Goal: Check status: Check status

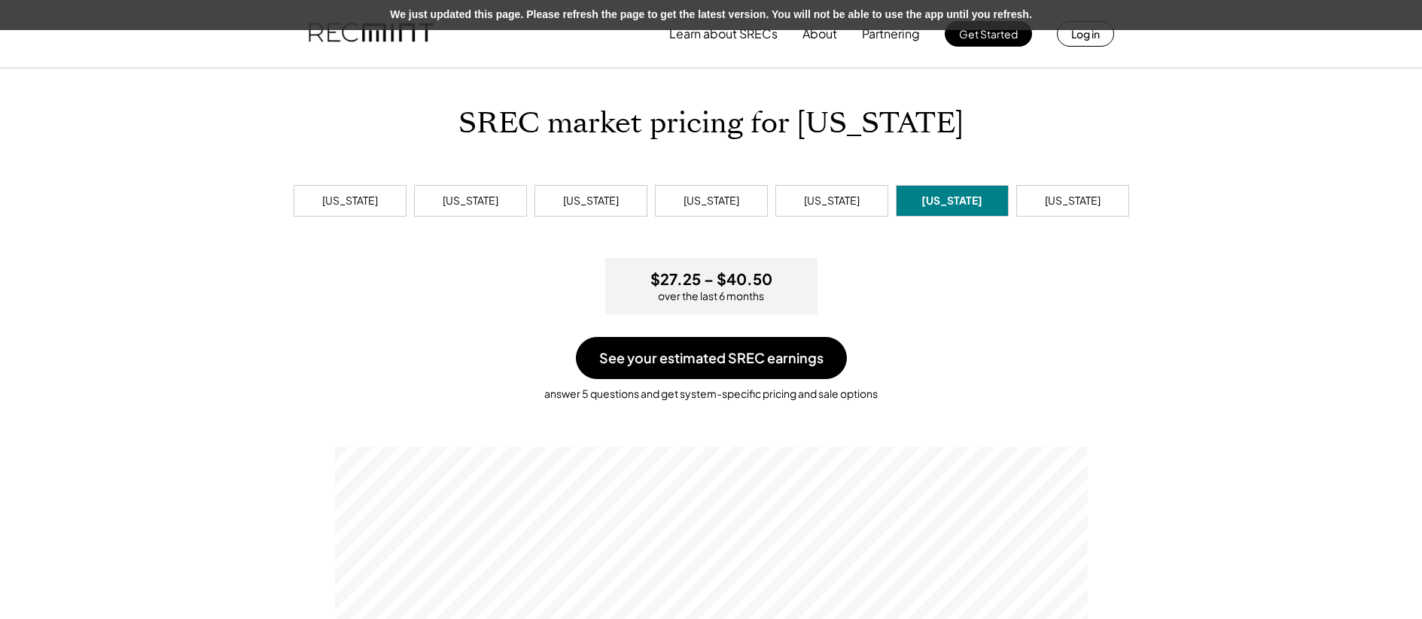
scroll to position [286, 753]
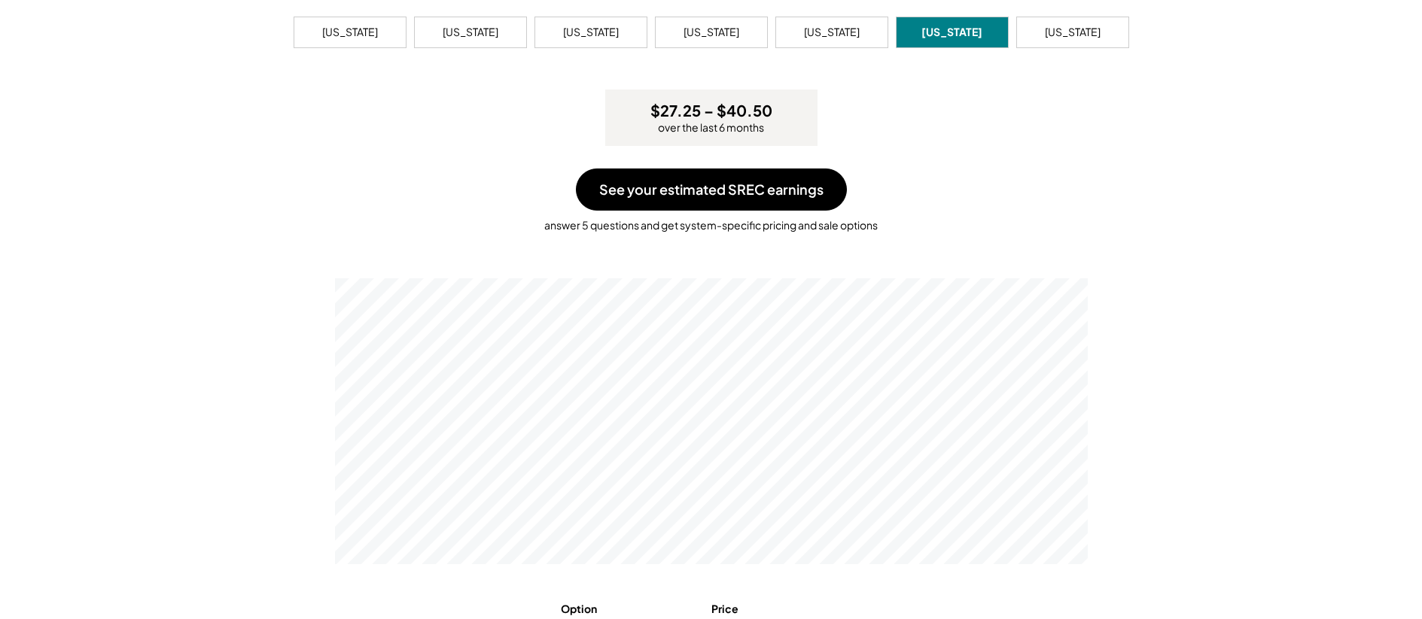
scroll to position [155, 0]
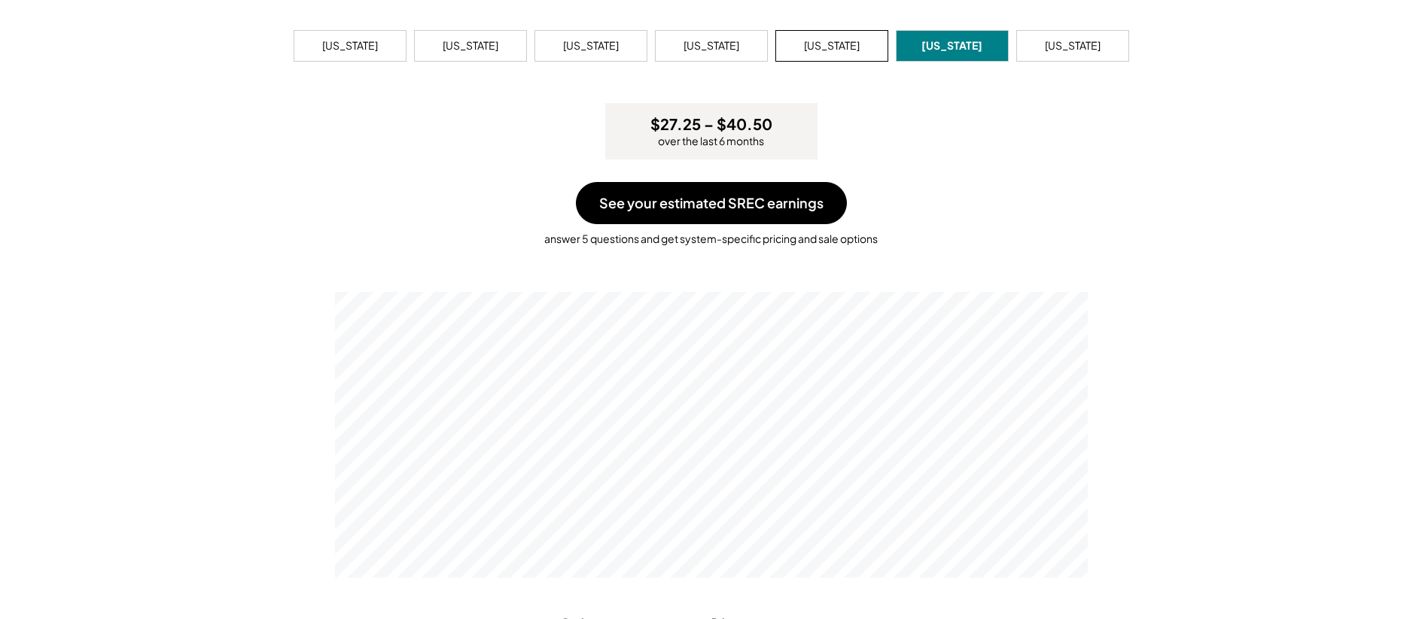
click at [836, 45] on div "[US_STATE]" at bounding box center [832, 45] width 56 height 15
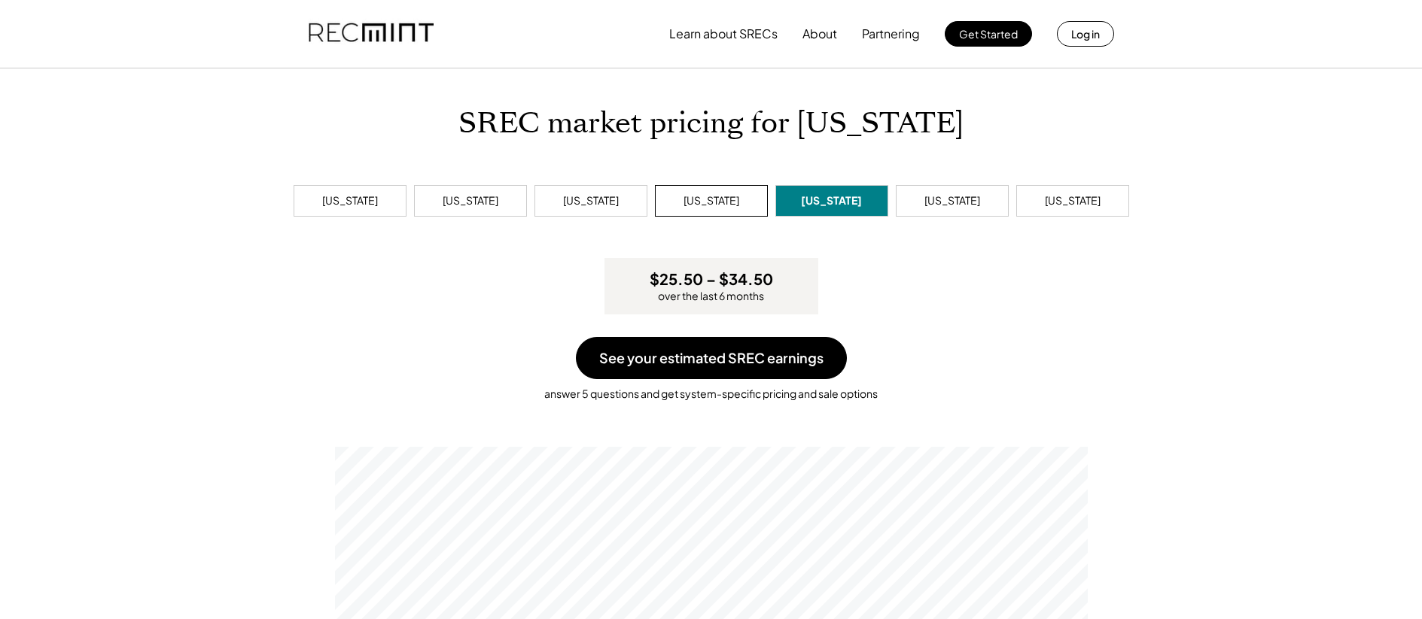
click at [719, 207] on div "[US_STATE]" at bounding box center [711, 200] width 56 height 15
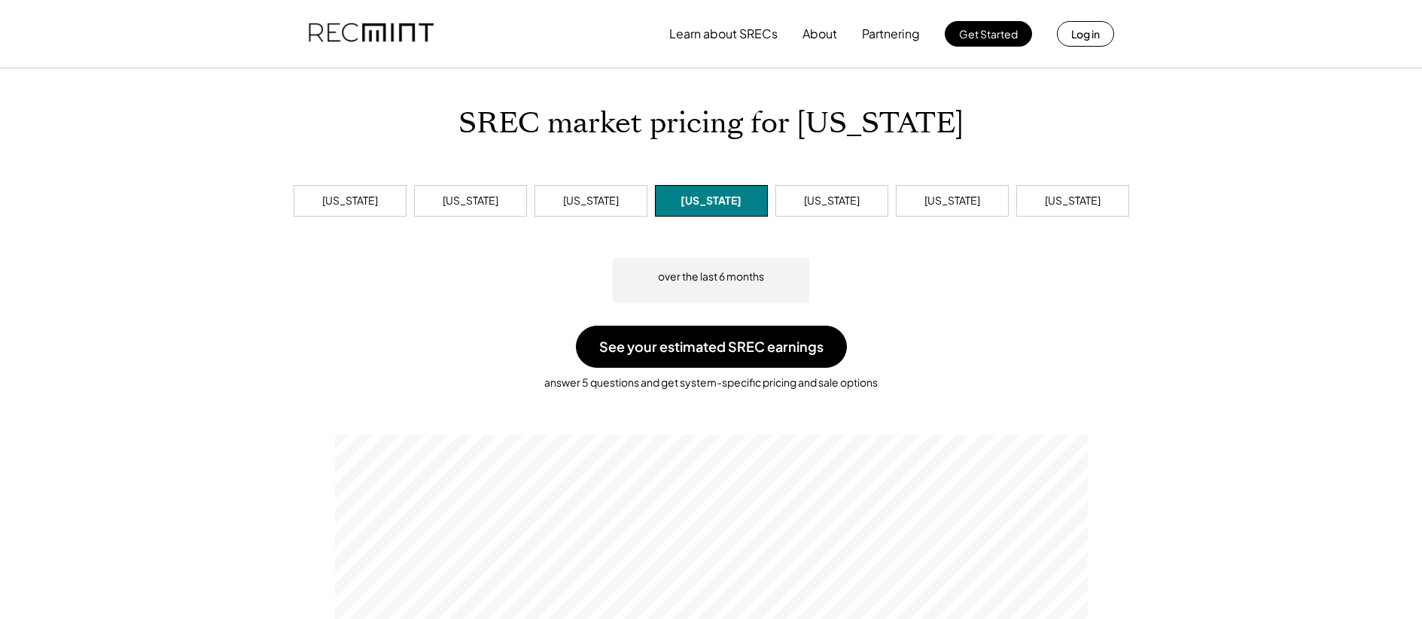
scroll to position [286, 753]
click at [822, 204] on div "[US_STATE]" at bounding box center [832, 200] width 56 height 15
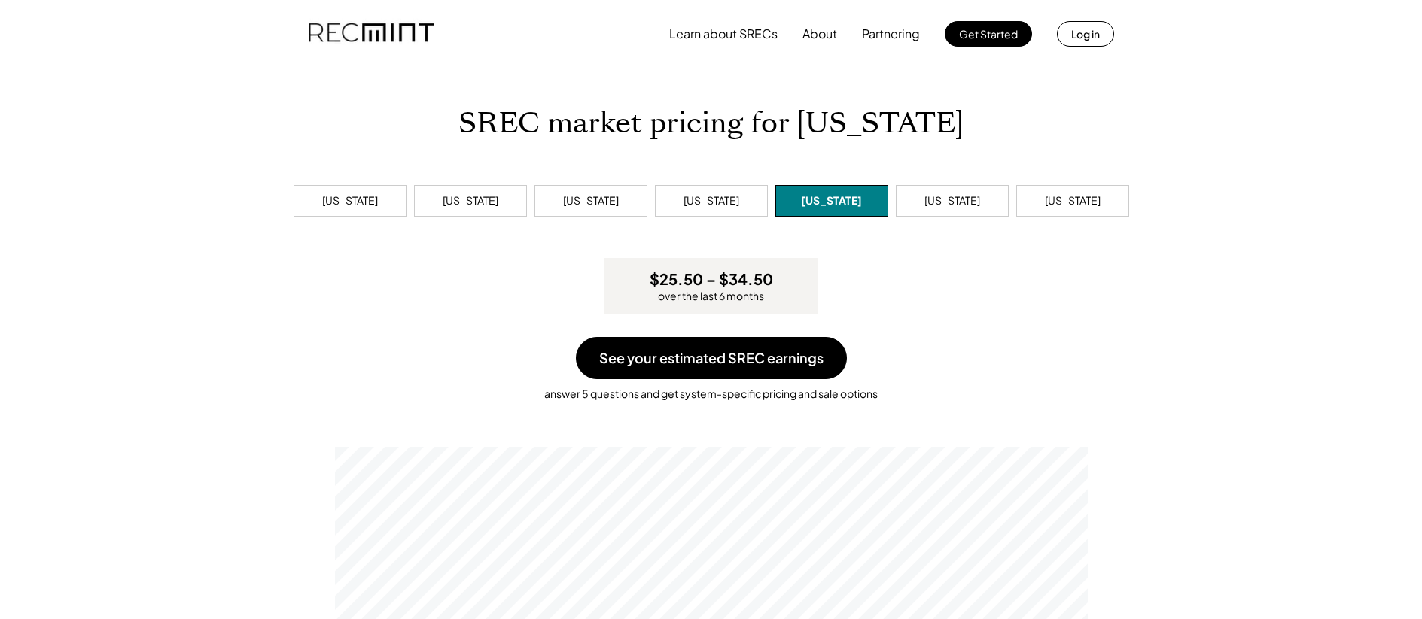
scroll to position [286, 753]
click at [612, 203] on div "[US_STATE]" at bounding box center [591, 200] width 56 height 15
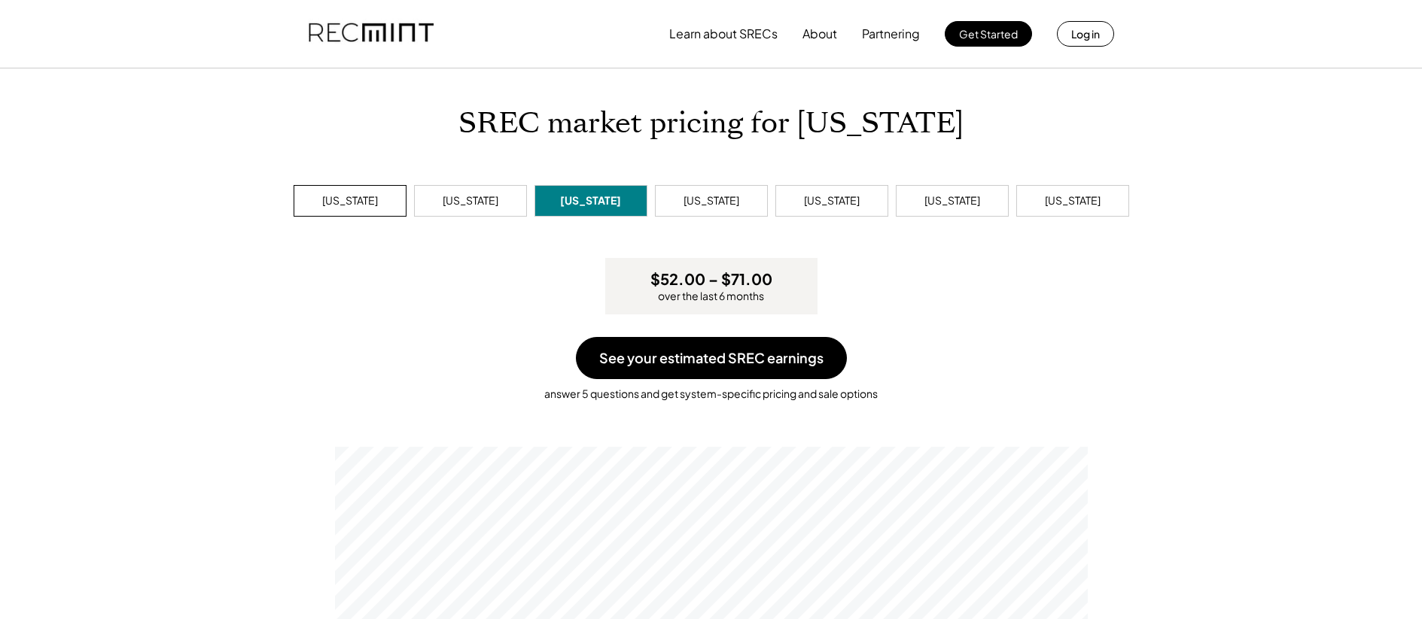
click at [366, 205] on div "[US_STATE]" at bounding box center [350, 200] width 56 height 15
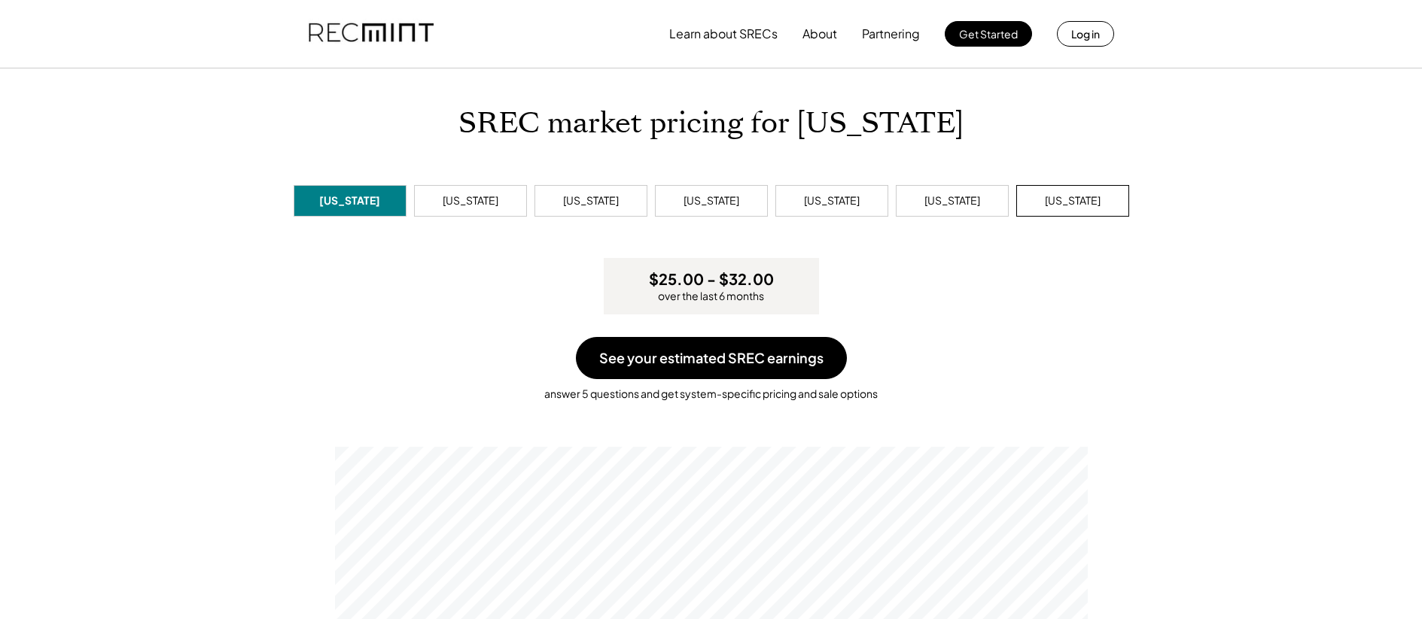
click at [1077, 212] on div "[US_STATE]" at bounding box center [1072, 201] width 113 height 32
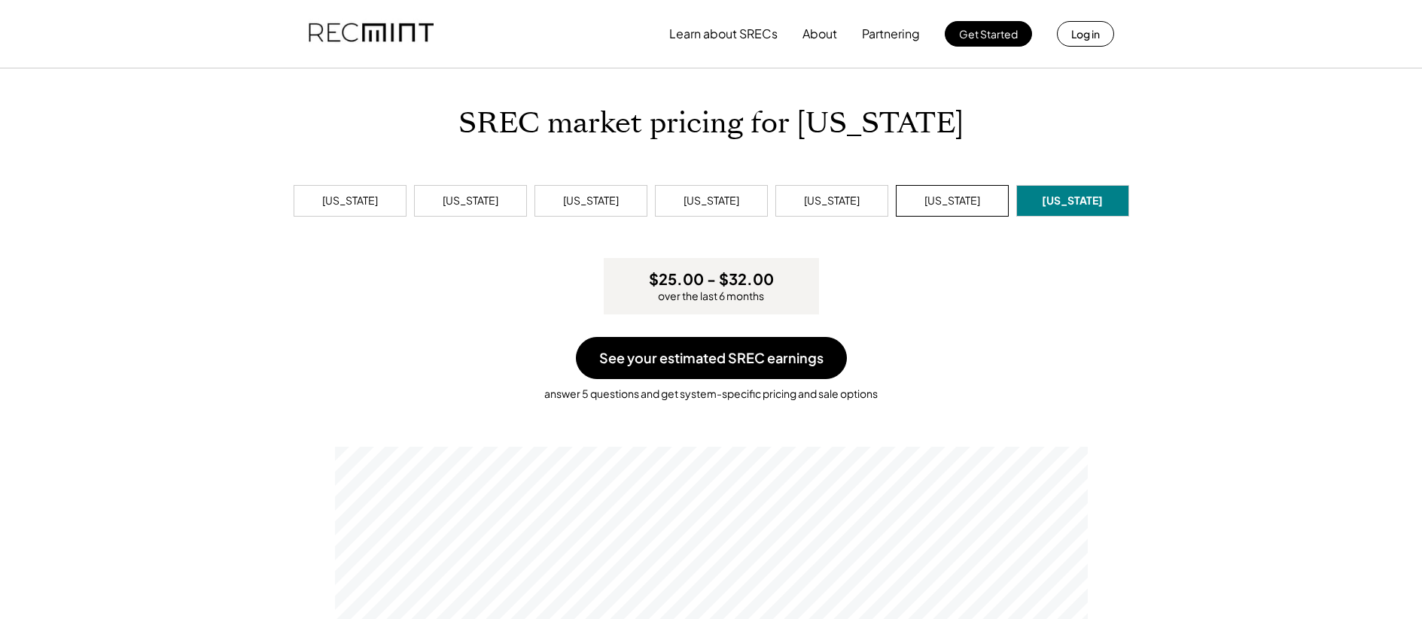
click at [978, 199] on div "[US_STATE]" at bounding box center [952, 201] width 113 height 32
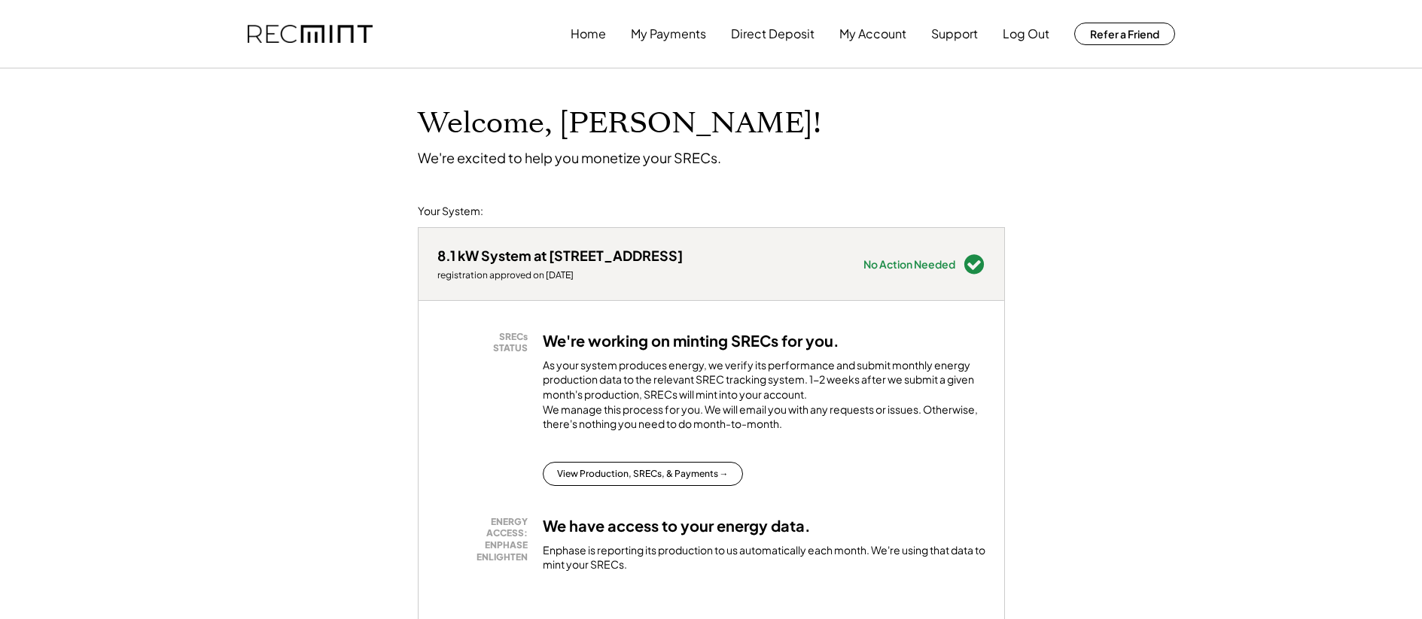
click at [817, 166] on div "Welcome, Satyam! We're excited to help you monetize your SRECs." at bounding box center [711, 117] width 617 height 98
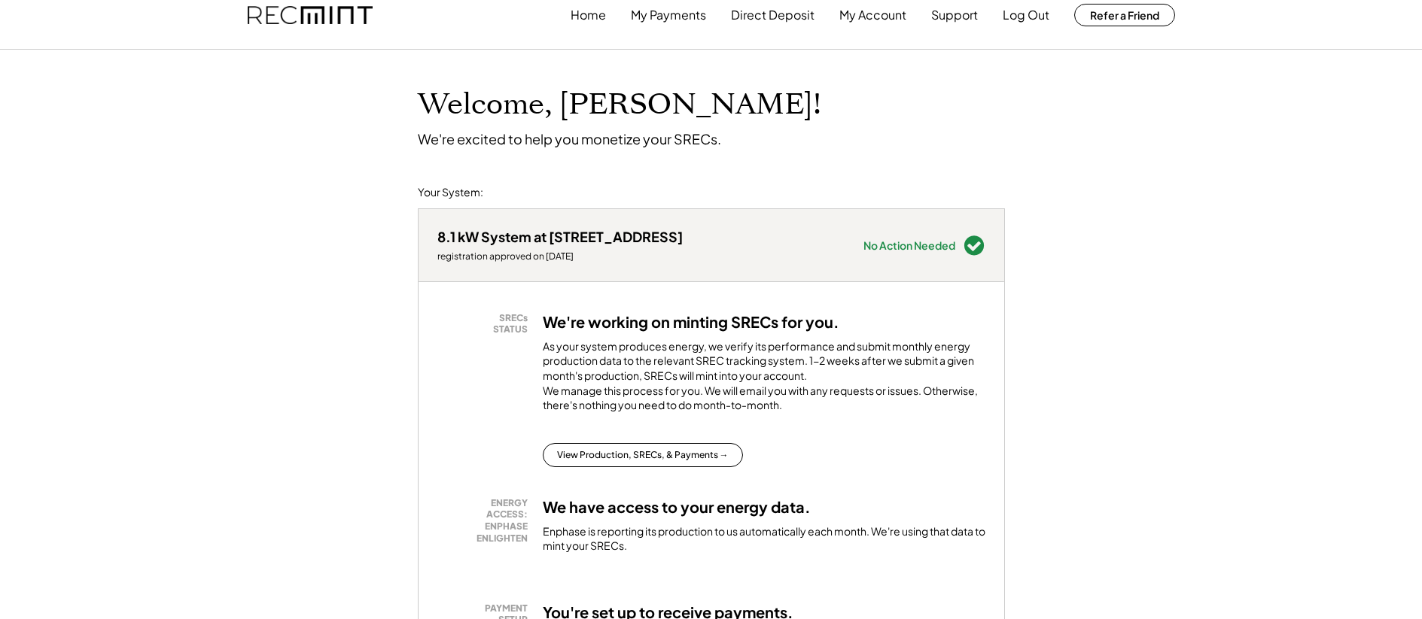
scroll to position [29, 0]
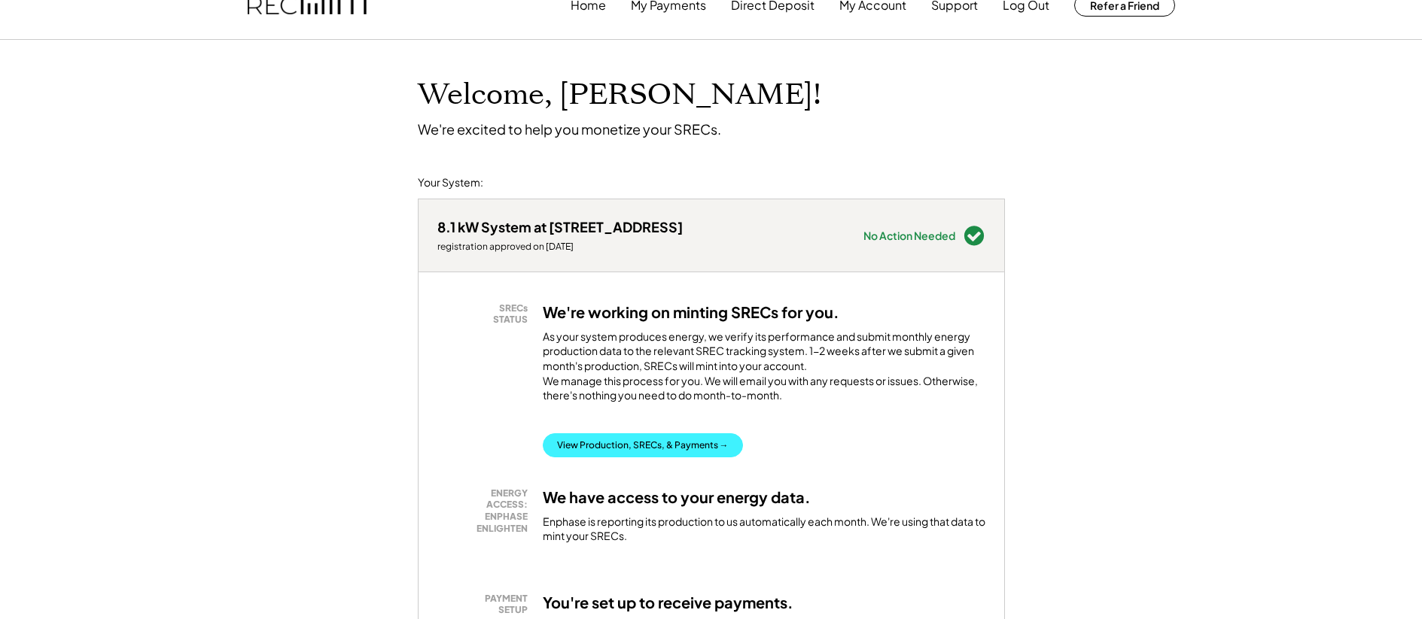
click at [645, 458] on button "View Production, SRECs, & Payments →" at bounding box center [643, 446] width 200 height 24
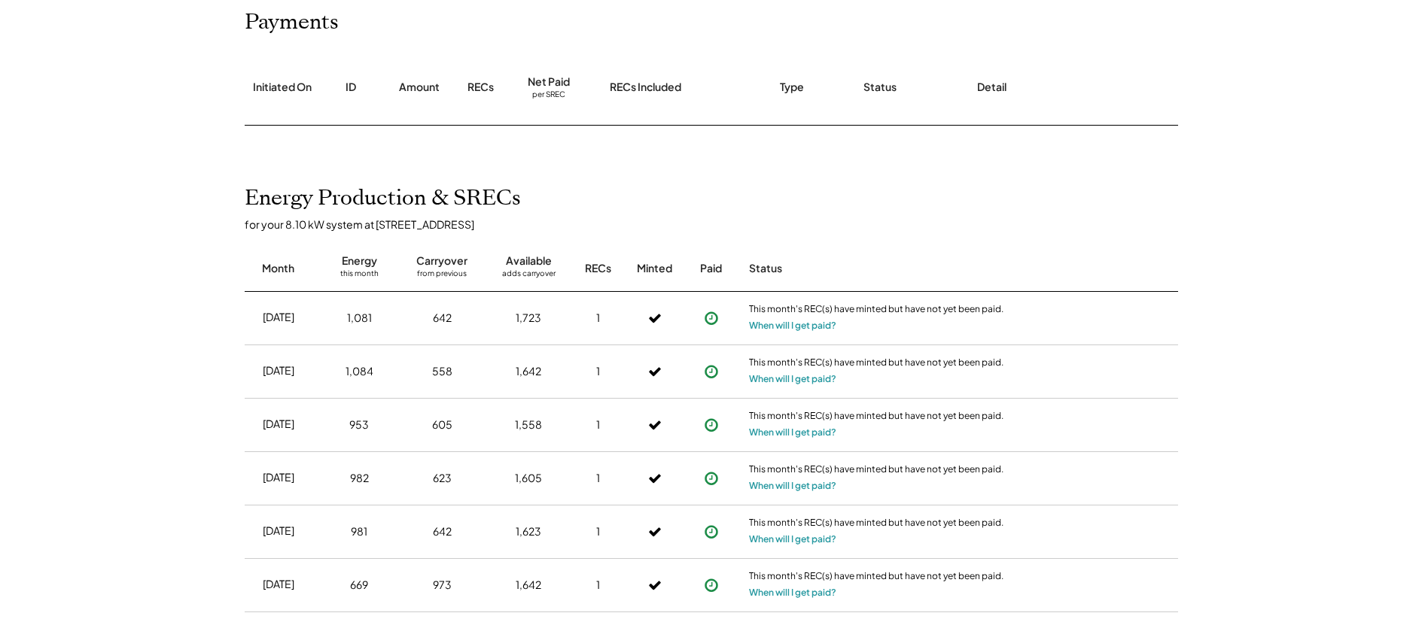
scroll to position [209, 0]
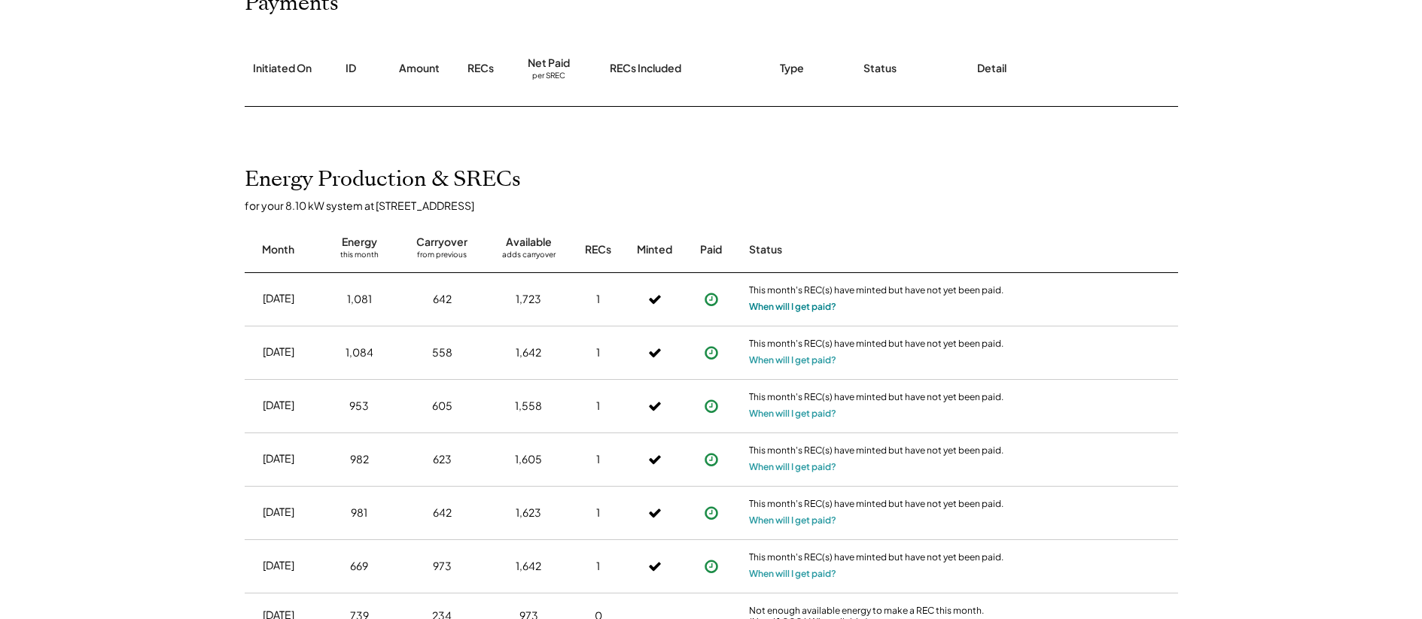
click at [799, 309] on button "When will I get paid?" at bounding box center [792, 307] width 87 height 15
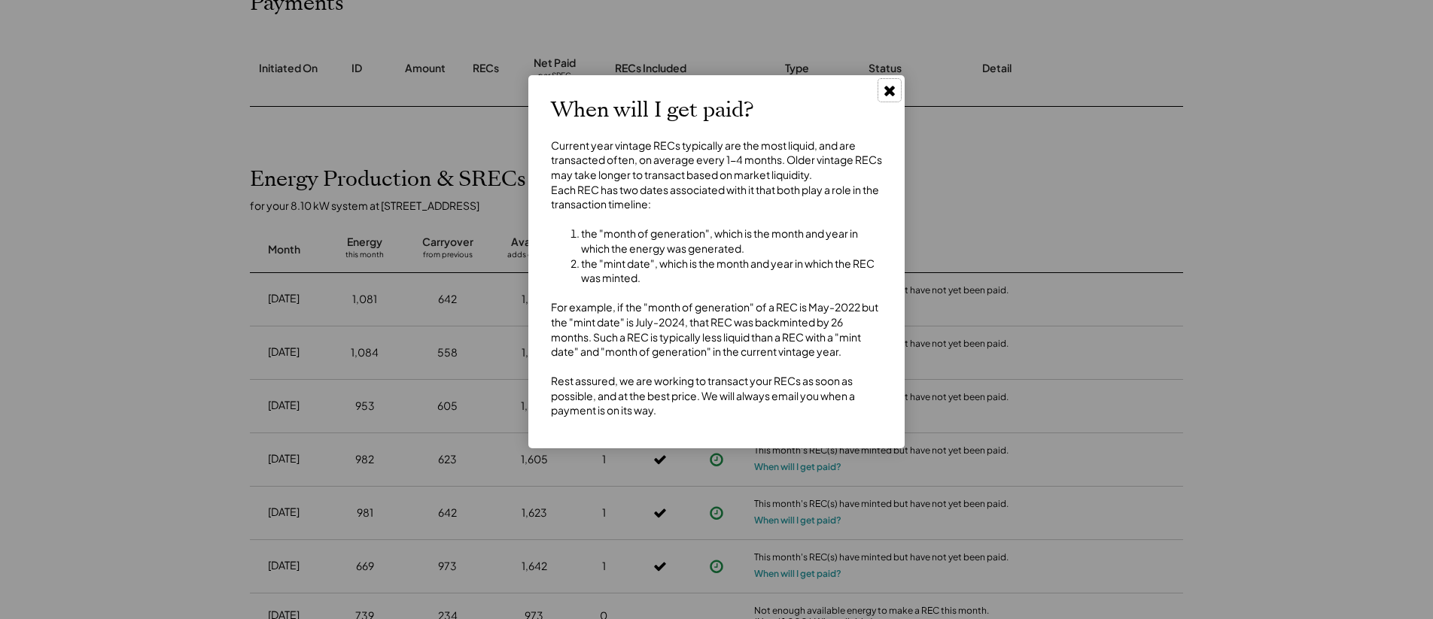
click at [893, 94] on use at bounding box center [889, 91] width 11 height 11
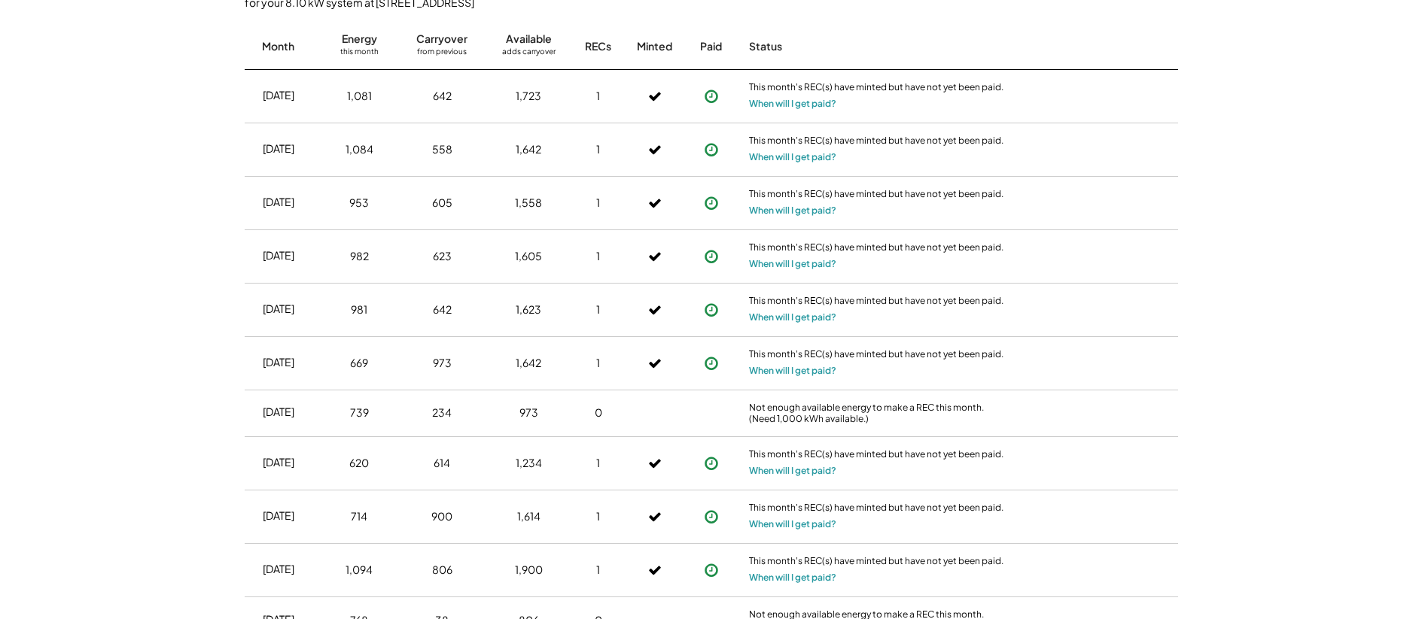
scroll to position [0, 0]
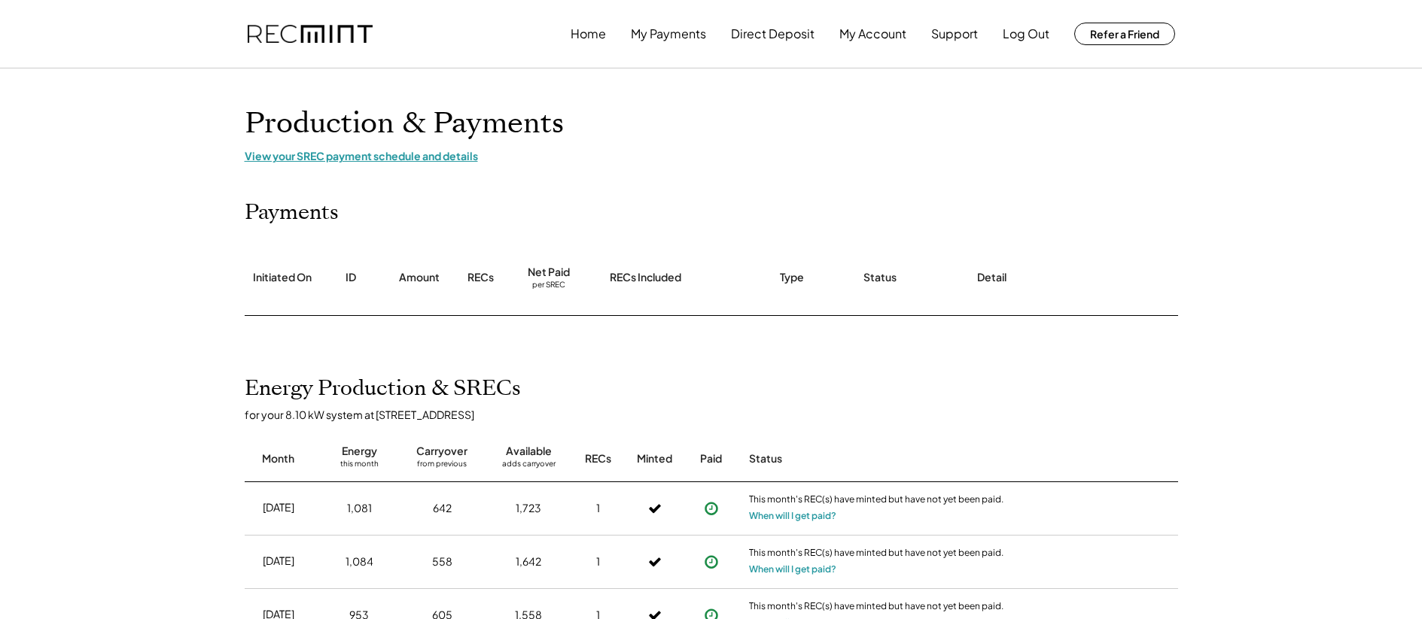
click at [713, 147] on div "Production & Payments View your SREC payment schedule and details" at bounding box center [711, 134] width 963 height 56
click at [311, 42] on img at bounding box center [310, 34] width 125 height 19
